Goal: Find specific page/section: Find specific page/section

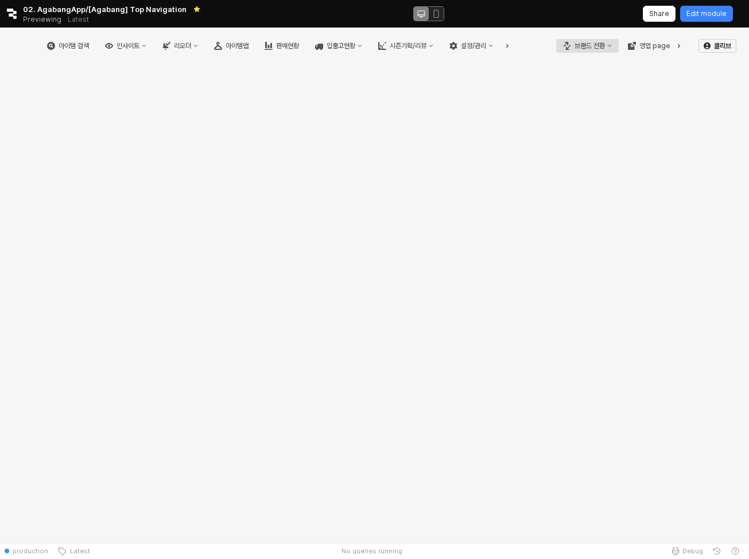
click at [595, 45] on div "브랜드 전환" at bounding box center [589, 46] width 30 height 8
click at [595, 86] on div "에뜨와" at bounding box center [598, 85] width 71 height 9
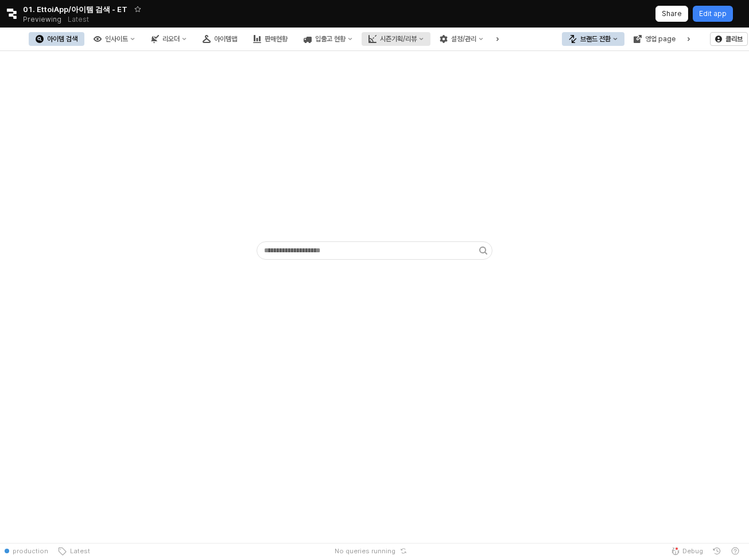
click at [430, 43] on button "시즌기획/리뷰" at bounding box center [395, 39] width 69 height 14
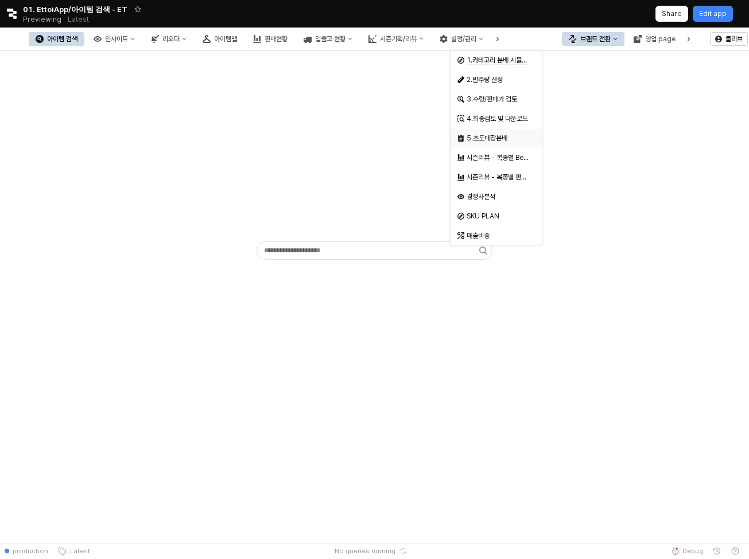
click at [513, 130] on div "5.초도매장분배" at bounding box center [495, 138] width 91 height 18
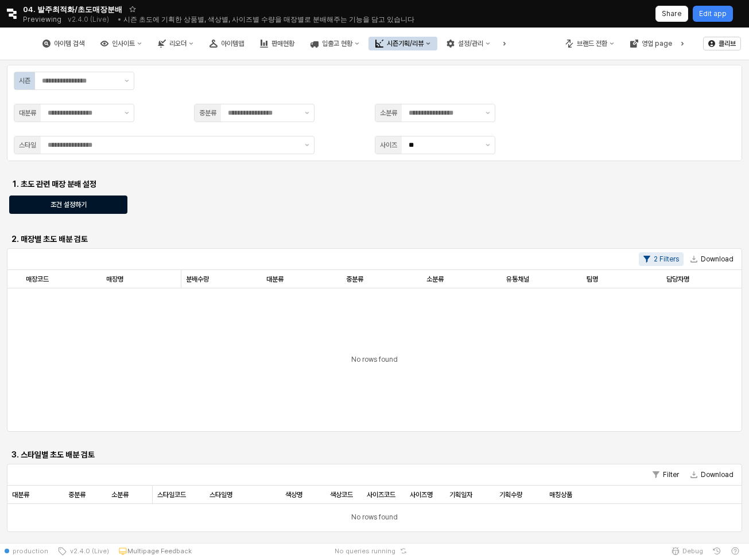
click at [87, 197] on div "조건 설정하기" at bounding box center [68, 204] width 108 height 17
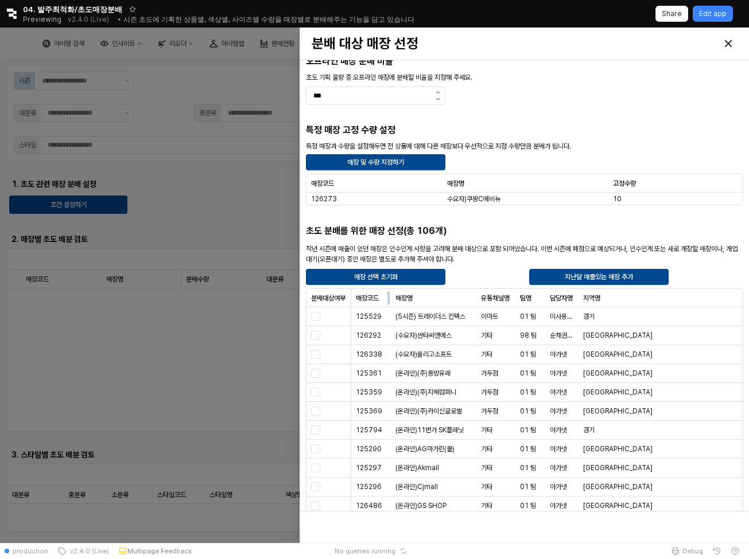
scroll to position [5, 0]
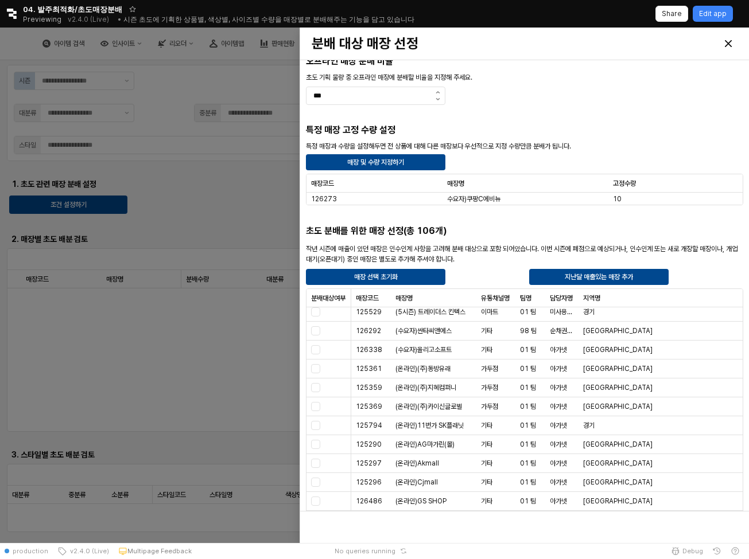
click at [205, 181] on div at bounding box center [374, 286] width 749 height 516
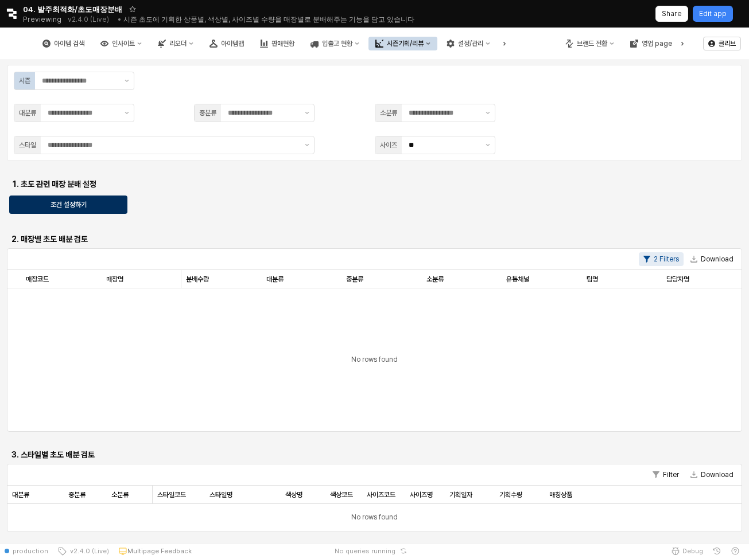
click at [109, 199] on div "조건 설정하기" at bounding box center [68, 204] width 108 height 17
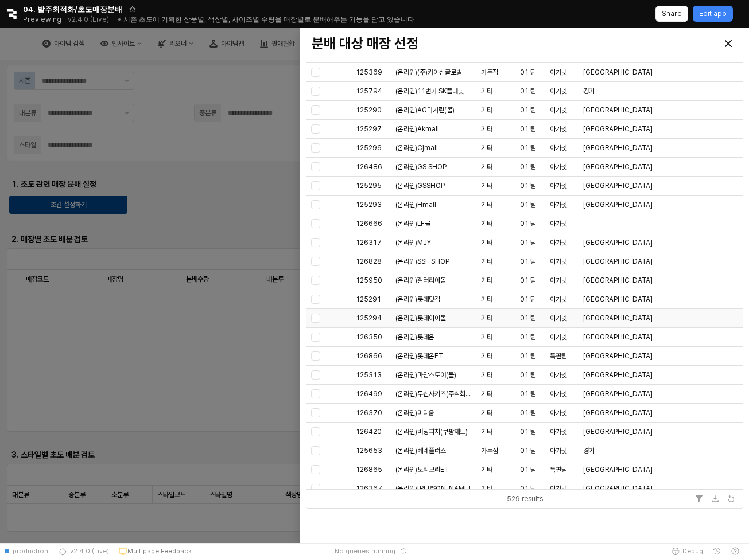
scroll to position [0, 0]
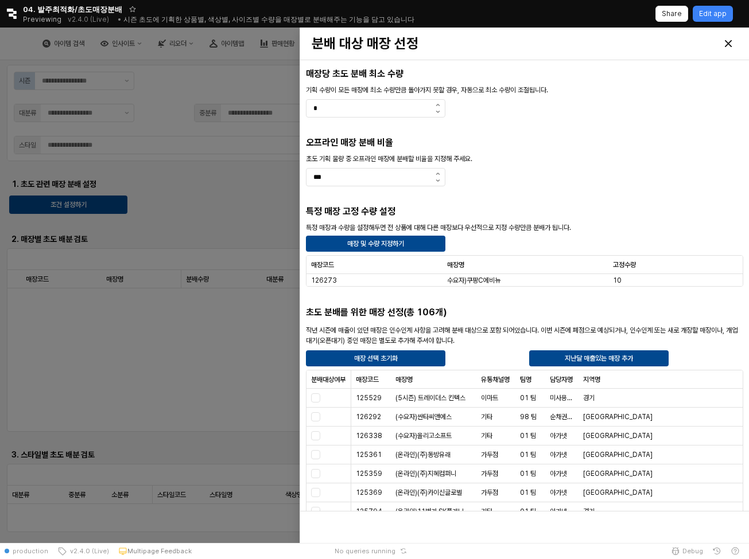
click at [221, 206] on div at bounding box center [374, 286] width 749 height 516
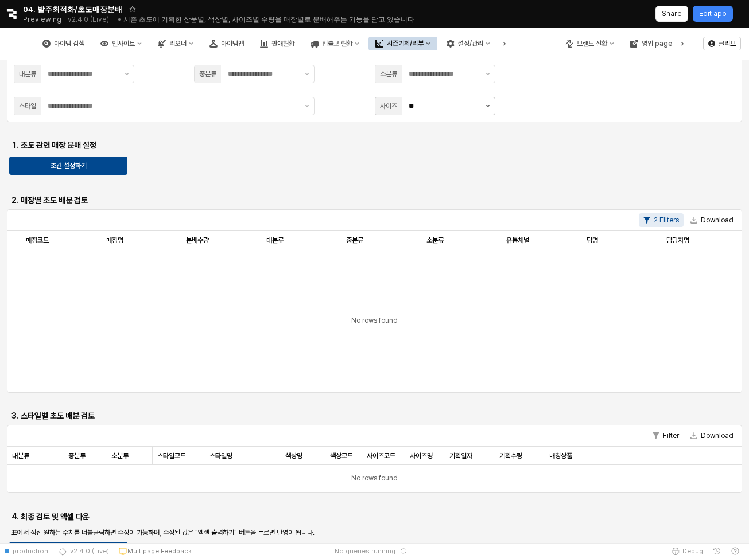
scroll to position [166, 0]
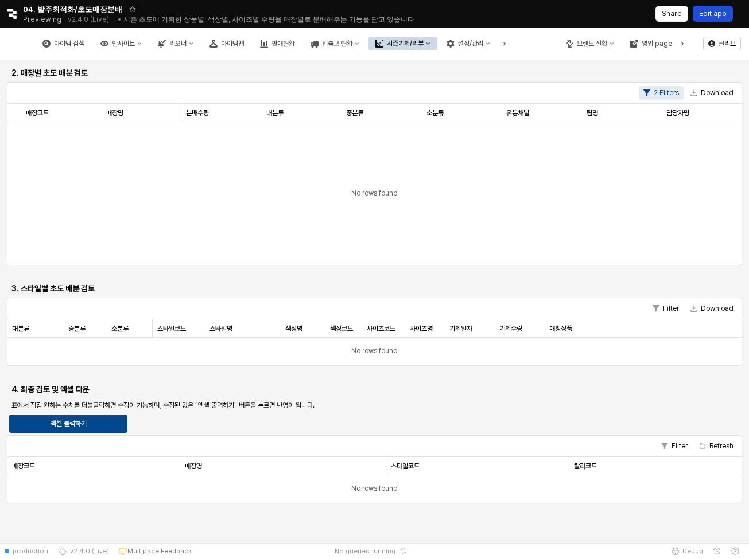
click at [711, 17] on p "Edit app" at bounding box center [713, 13] width 28 height 9
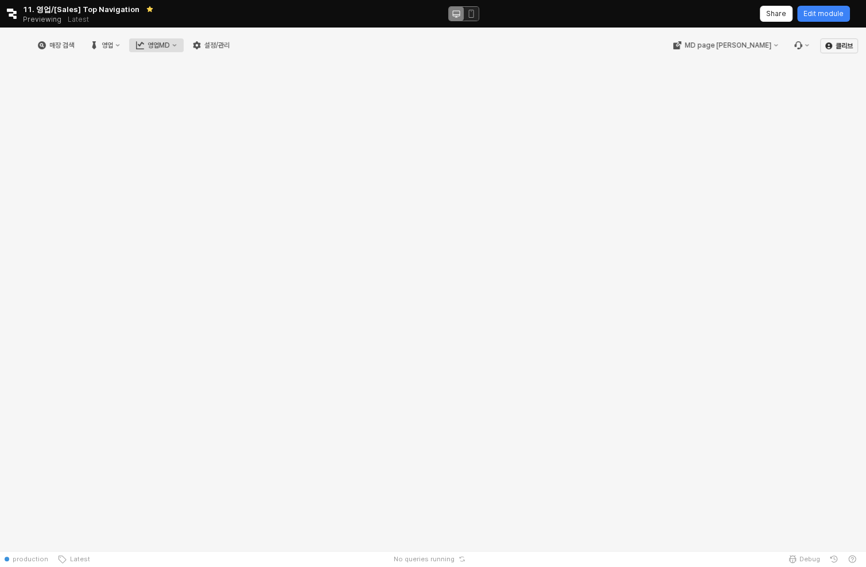
click at [144, 45] on icon "영업MD" at bounding box center [140, 45] width 8 height 8
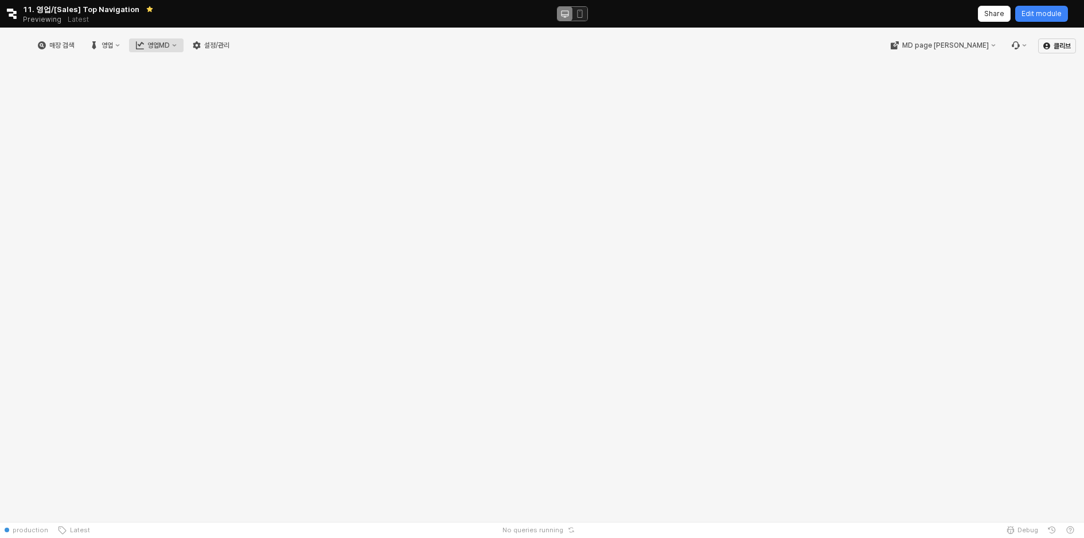
click at [170, 46] on div "영업MD" at bounding box center [158, 45] width 22 height 8
click at [297, 86] on div "RT 성과 분석" at bounding box center [279, 85] width 61 height 9
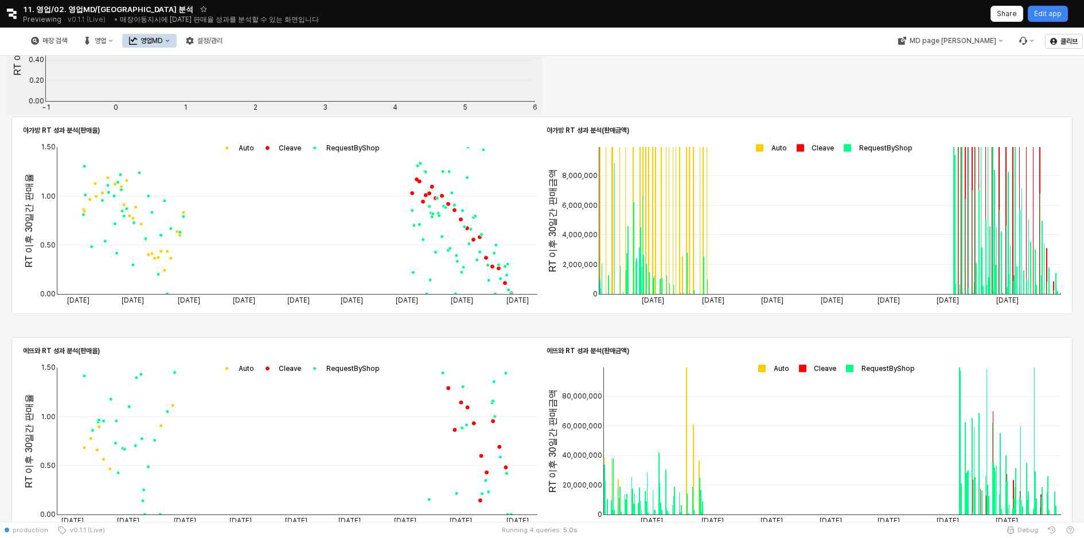
scroll to position [604, 0]
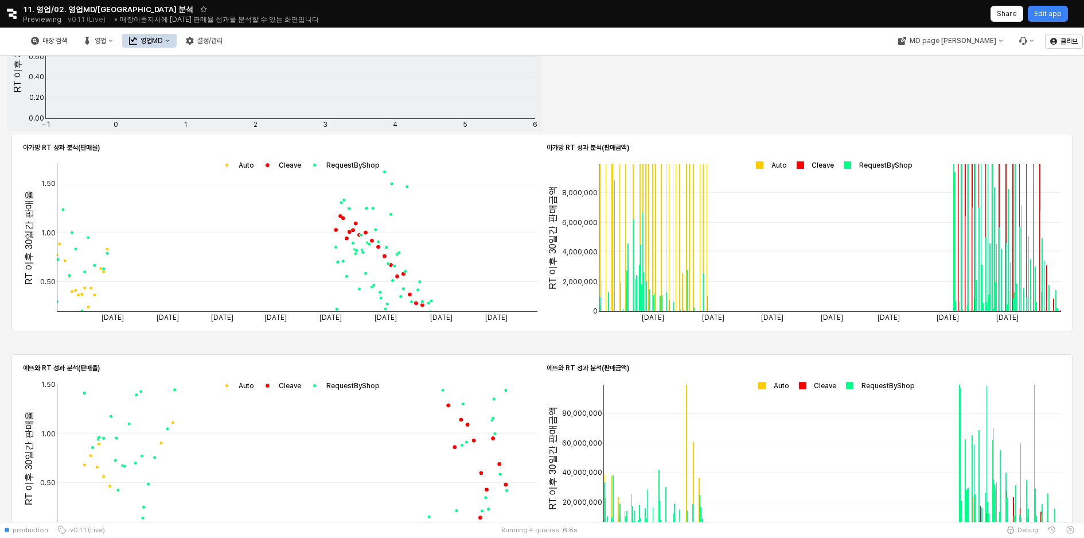
drag, startPoint x: 234, startPoint y: 177, endPoint x: 156, endPoint y: 197, distance: 80.4
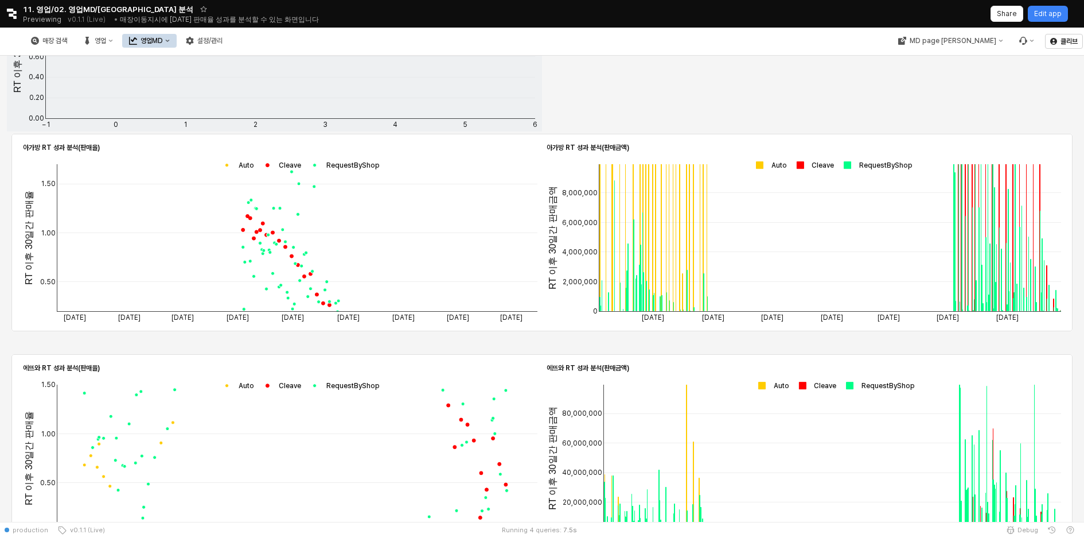
drag, startPoint x: 471, startPoint y: 250, endPoint x: 355, endPoint y: 248, distance: 115.9
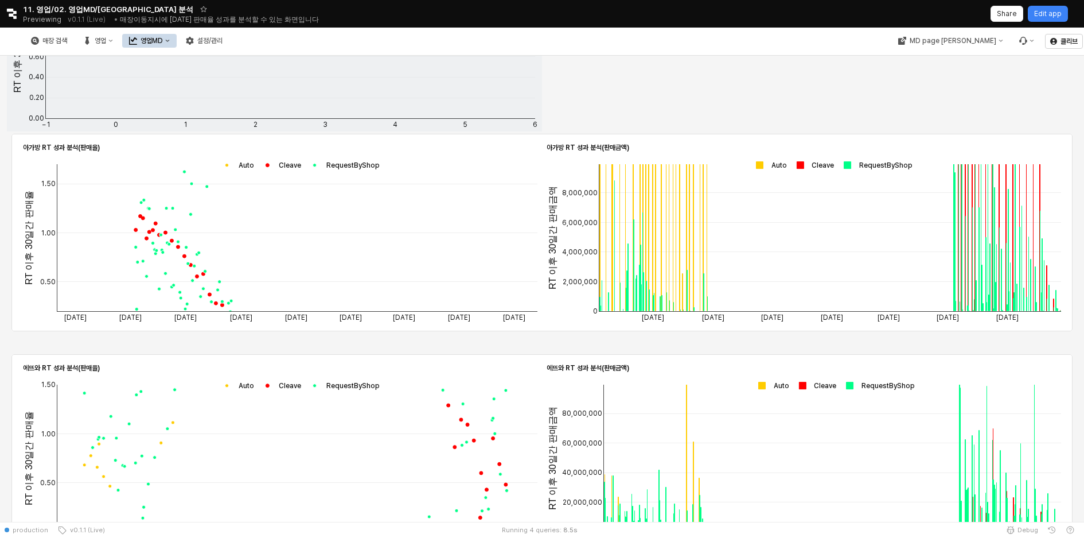
drag, startPoint x: 456, startPoint y: 264, endPoint x: 372, endPoint y: 263, distance: 83.2
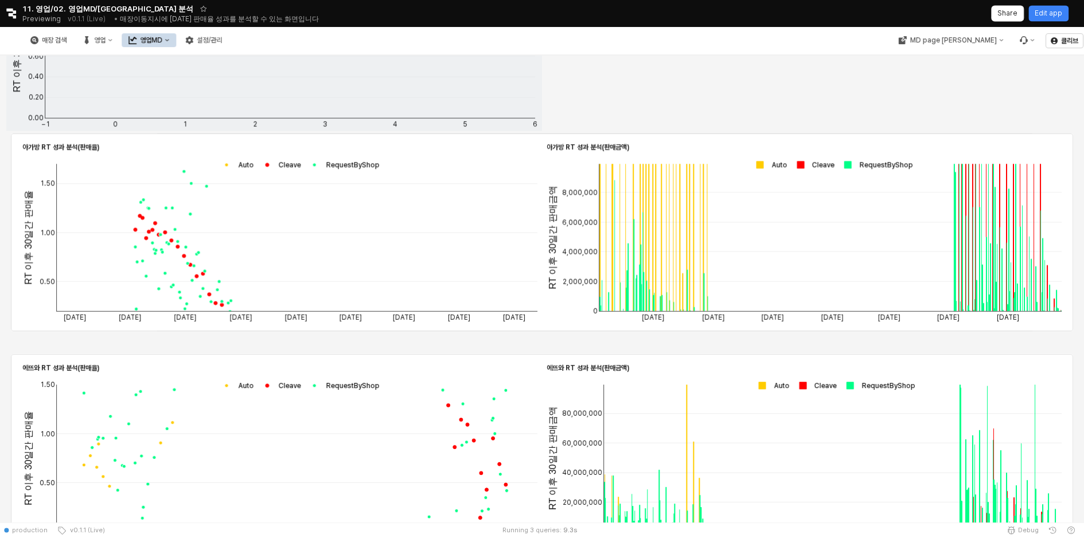
scroll to position [0, 0]
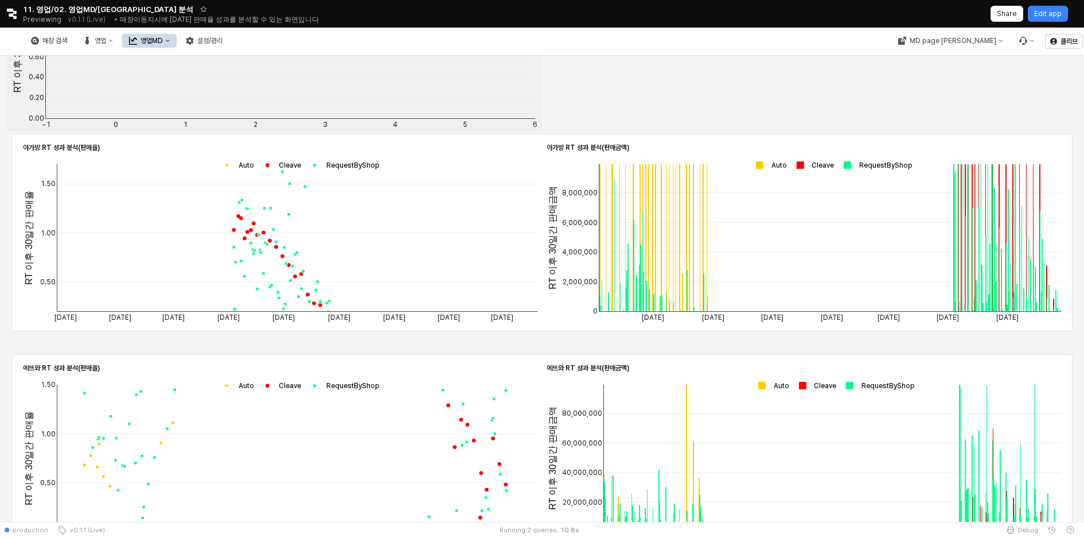
drag, startPoint x: 102, startPoint y: 176, endPoint x: 184, endPoint y: 174, distance: 82.1
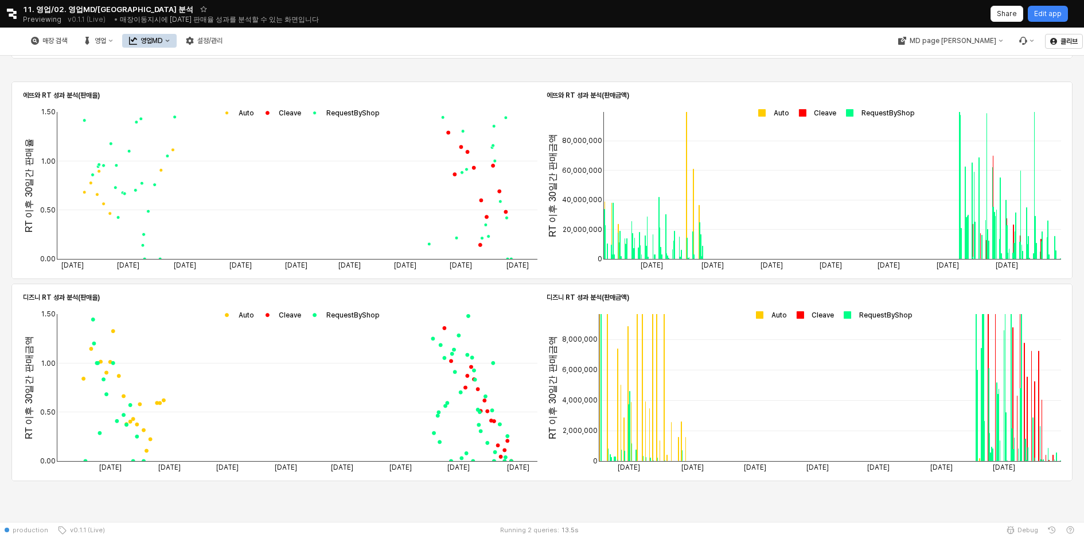
scroll to position [714, 0]
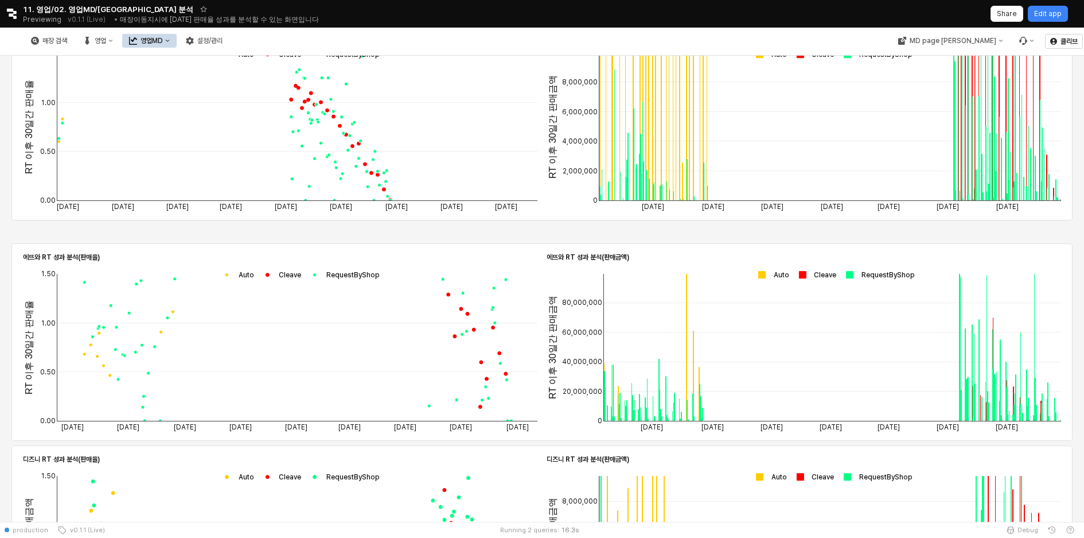
drag, startPoint x: 391, startPoint y: 141, endPoint x: 277, endPoint y: 138, distance: 114.8
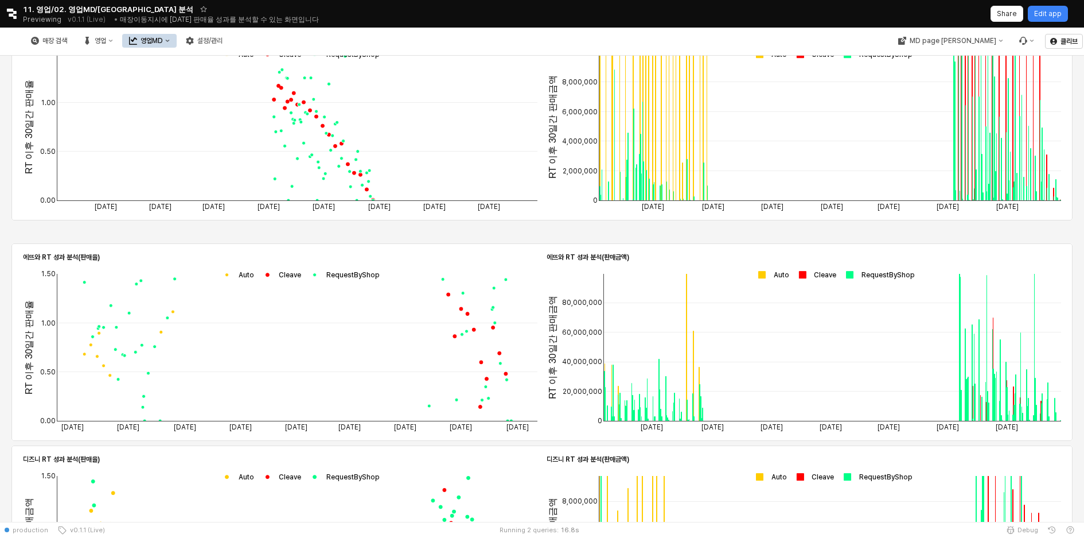
drag, startPoint x: 429, startPoint y: 161, endPoint x: 390, endPoint y: 239, distance: 87.5
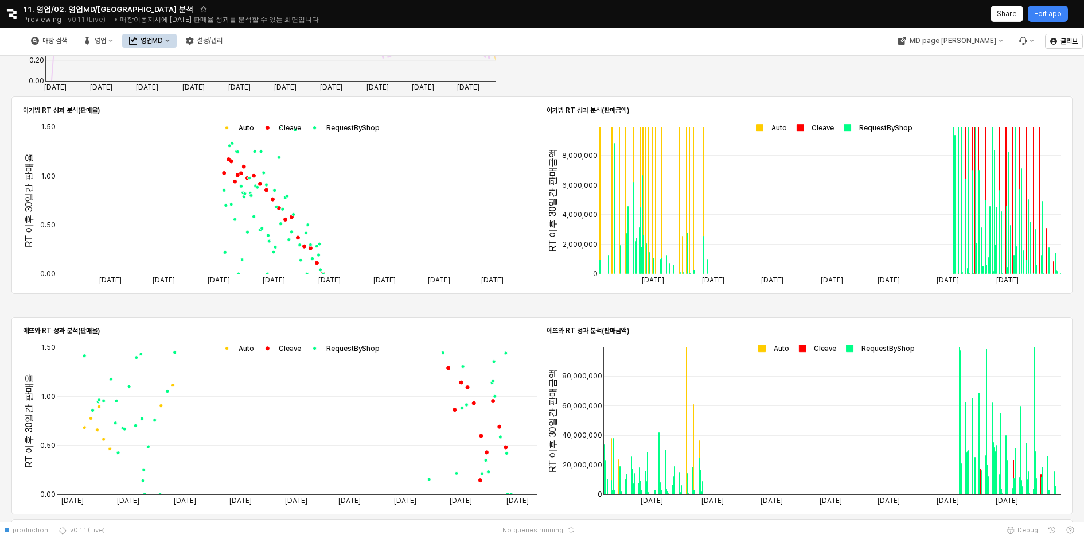
scroll to position [626, 0]
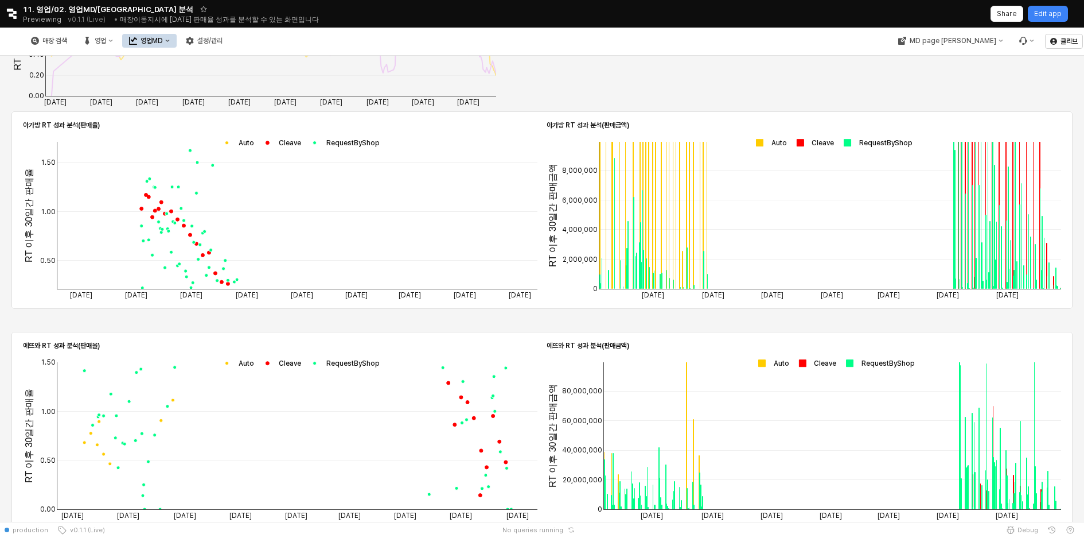
drag, startPoint x: 414, startPoint y: 244, endPoint x: 329, endPoint y: 264, distance: 87.1
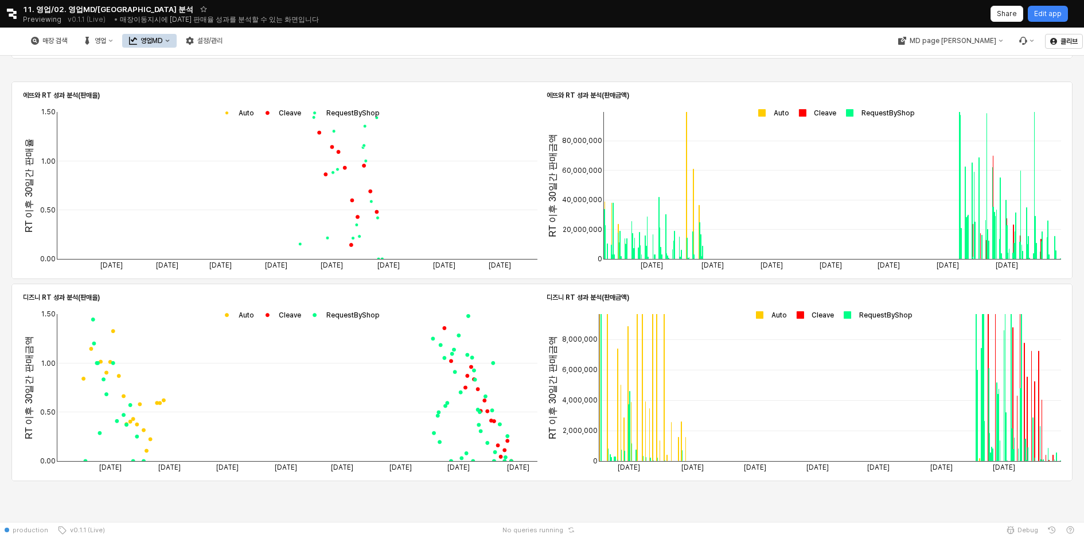
drag, startPoint x: 370, startPoint y: 191, endPoint x: 236, endPoint y: 192, distance: 134.3
